Goal: Book appointment/travel/reservation

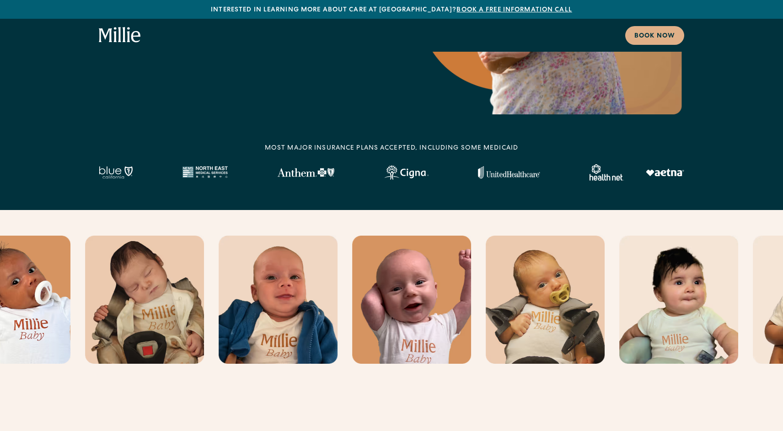
scroll to position [250, 0]
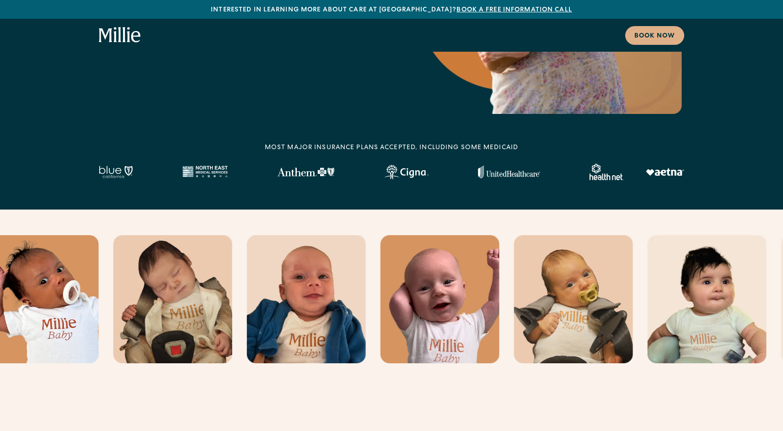
click at [419, 167] on img at bounding box center [406, 172] width 44 height 15
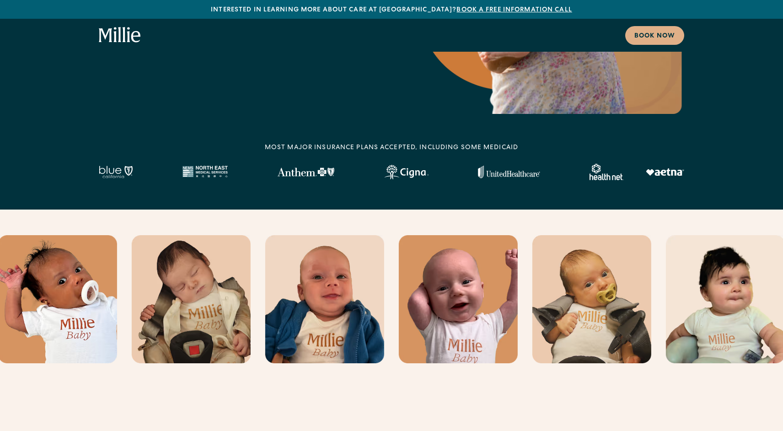
click at [415, 179] on div at bounding box center [391, 172] width 585 height 16
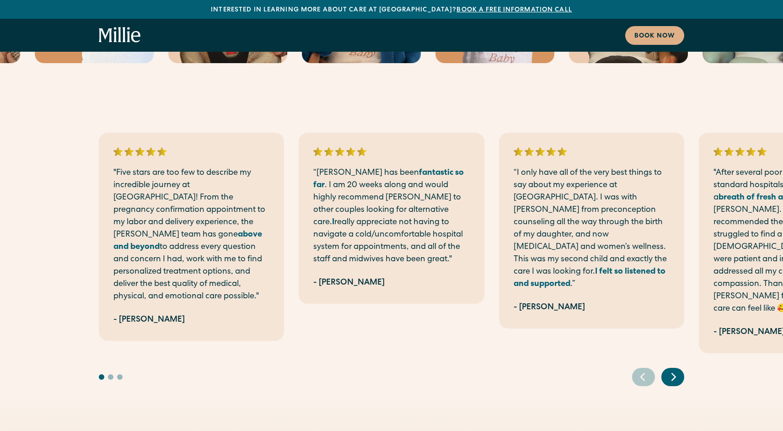
scroll to position [561, 0]
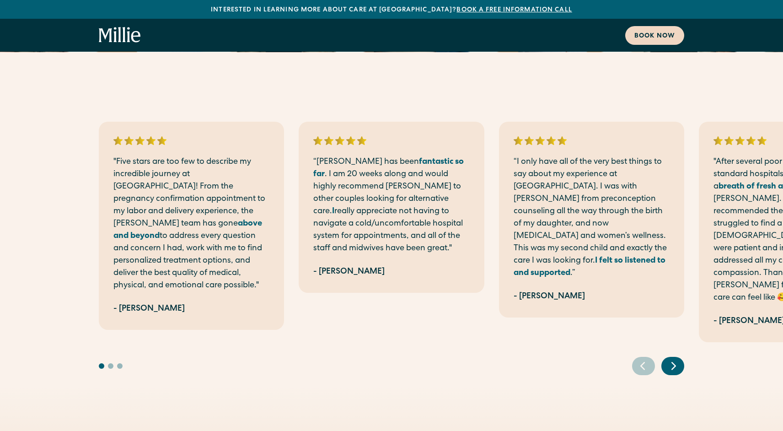
click at [658, 39] on div "Book now" at bounding box center [654, 37] width 41 height 10
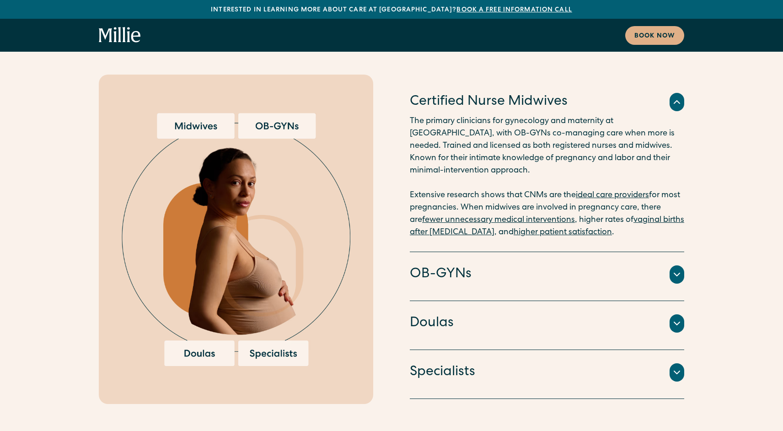
scroll to position [2312, 0]
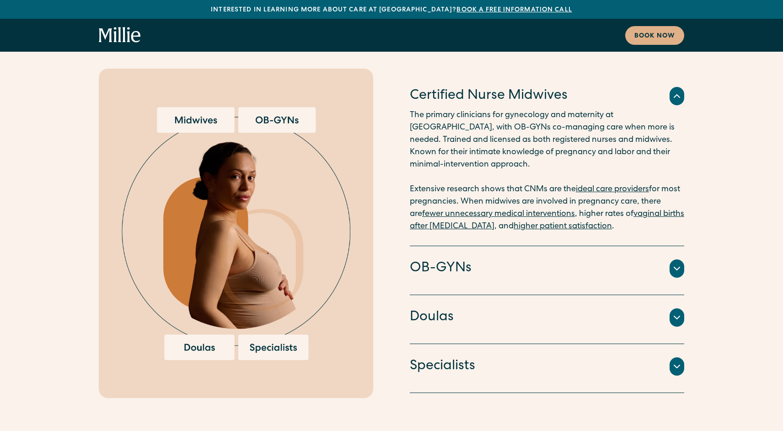
click at [678, 259] on div at bounding box center [676, 268] width 15 height 18
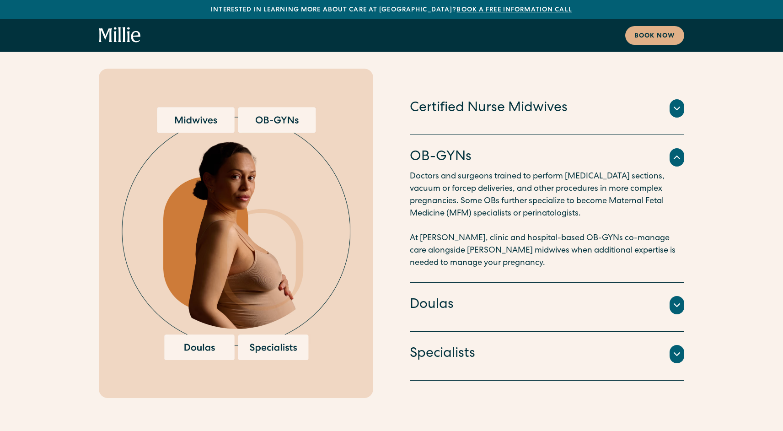
click at [676, 299] on icon at bounding box center [676, 304] width 11 height 11
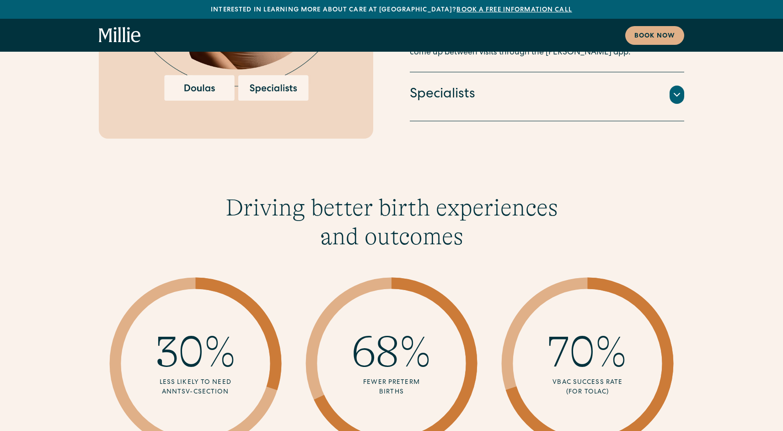
scroll to position [2572, 0]
